Goal: Task Accomplishment & Management: Use online tool/utility

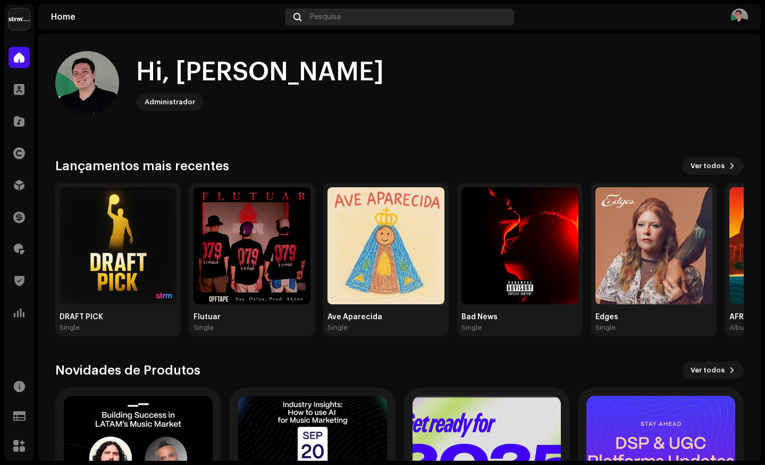
click at [338, 22] on div "Pesquisa" at bounding box center [400, 17] width 230 height 17
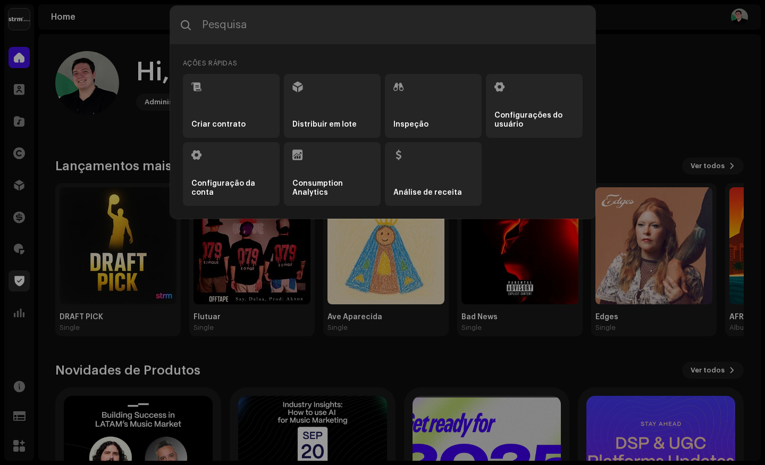
drag, startPoint x: 26, startPoint y: 330, endPoint x: 27, endPoint y: 287, distance: 43.1
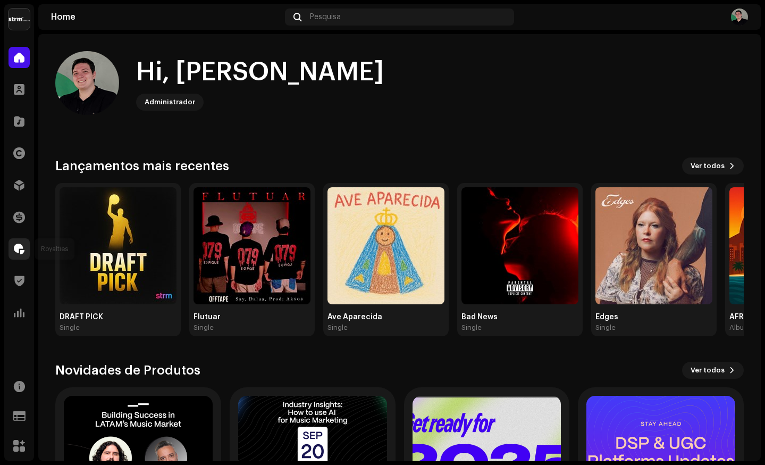
click at [21, 246] on span at bounding box center [19, 249] width 11 height 9
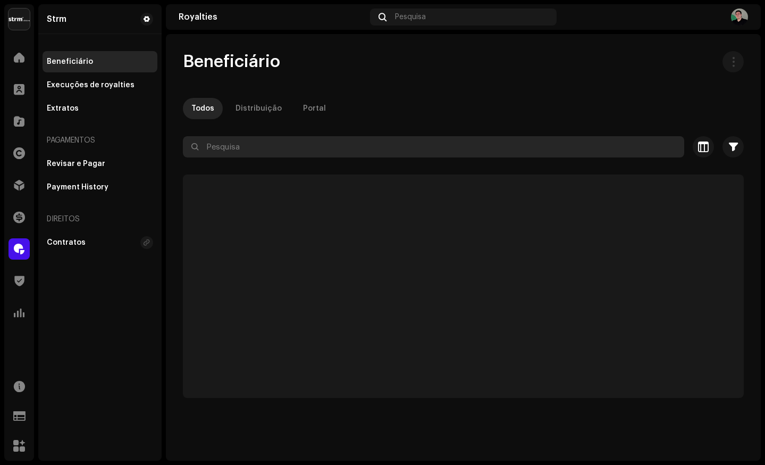
click at [248, 149] on input "text" at bounding box center [434, 146] width 502 height 21
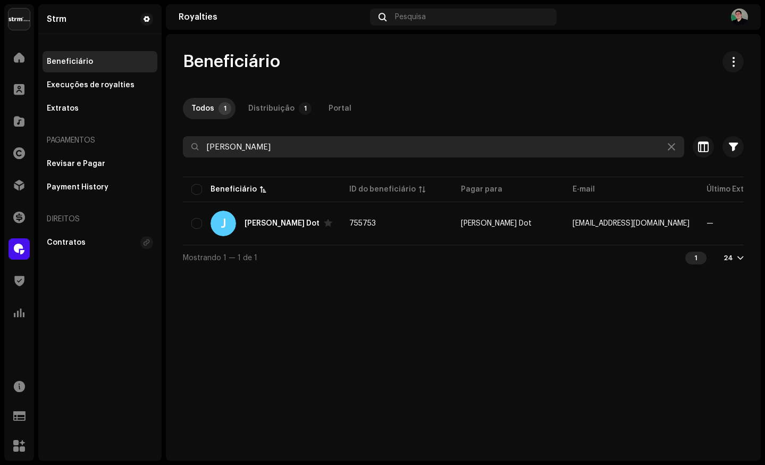
type input "j"
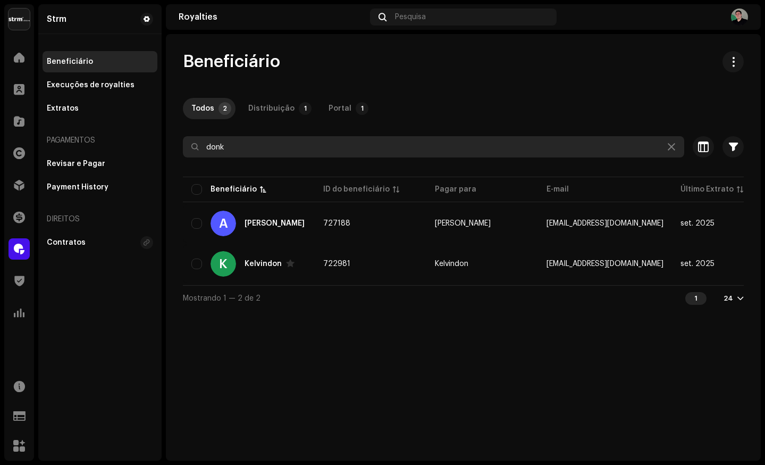
drag, startPoint x: 239, startPoint y: 144, endPoint x: 173, endPoint y: 144, distance: 66.0
click at [174, 144] on div "Beneficiário Todos 2 Distribuição 1 Portal 1 donk Selecionado 0 Selecionar todo…" at bounding box center [463, 181] width 595 height 260
paste input "[EMAIL_ADDRESS][DOMAIN_NAME]"
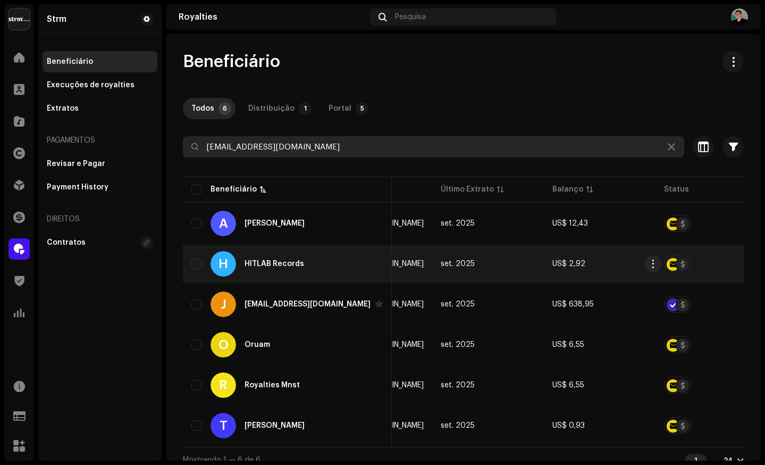
scroll to position [0, 431]
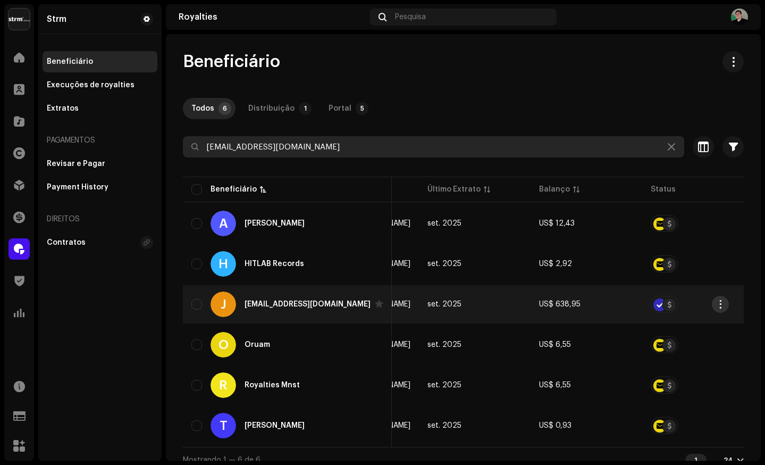
type input "[EMAIL_ADDRESS][DOMAIN_NAME]"
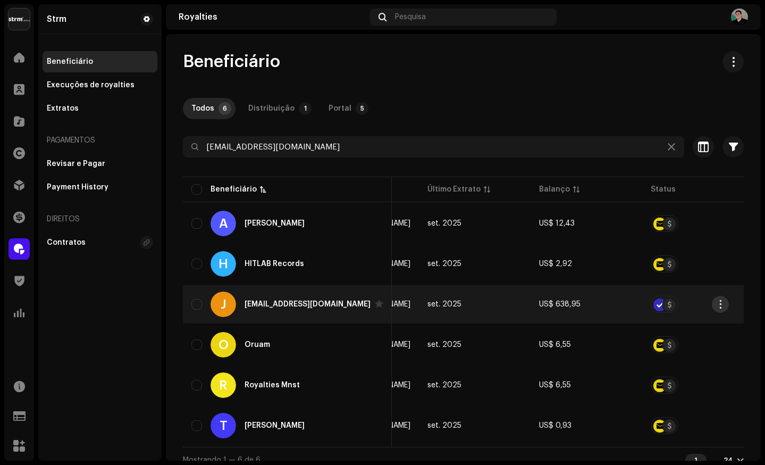
click at [722, 304] on span "button" at bounding box center [721, 304] width 8 height 9
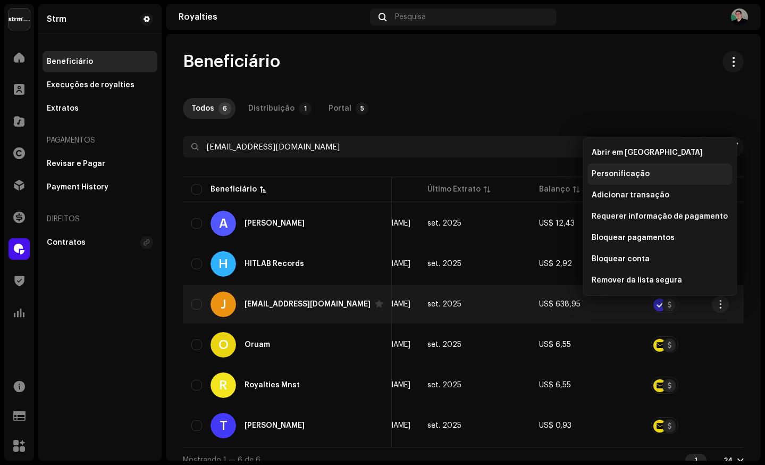
click at [625, 175] on span "Personificação" at bounding box center [621, 174] width 58 height 9
